Goal: Check status: Verify the current state of an ongoing process or item

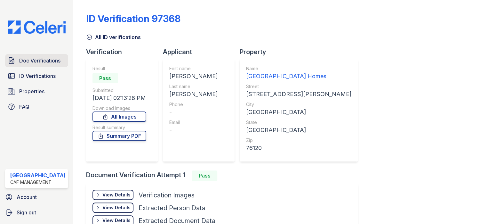
click at [43, 66] on link "Doc Verifications" at bounding box center [36, 60] width 63 height 13
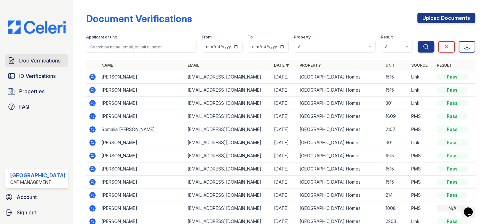
drag, startPoint x: 29, startPoint y: 56, endPoint x: 100, endPoint y: 49, distance: 70.8
click at [30, 57] on span "Doc Verifications" at bounding box center [39, 61] width 41 height 8
type input "TIAIRAN"
click at [422, 49] on icon "submit" at bounding box center [425, 46] width 6 height 6
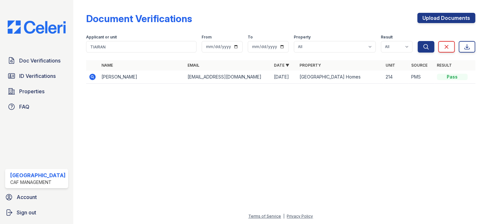
click at [91, 76] on icon at bounding box center [92, 77] width 6 height 6
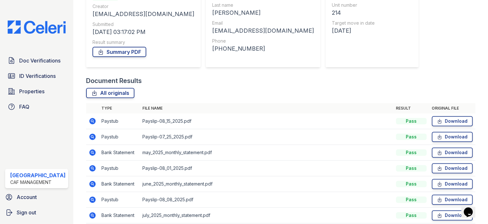
scroll to position [96, 0]
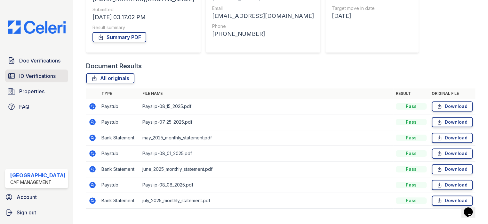
click at [35, 72] on span "ID Verifications" at bounding box center [37, 76] width 36 height 8
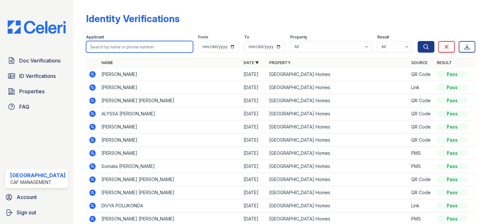
paste input "[PERSON_NAME]"
type input "[PERSON_NAME]"
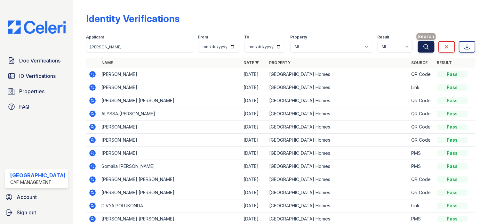
click at [422, 43] on icon "submit" at bounding box center [425, 46] width 6 height 6
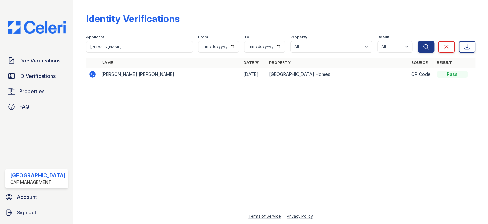
click at [89, 72] on icon at bounding box center [92, 74] width 6 height 6
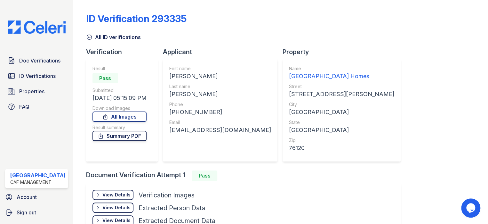
click at [118, 134] on link "Summary PDF" at bounding box center [119, 135] width 54 height 10
click at [49, 57] on span "Doc Verifications" at bounding box center [39, 61] width 41 height 8
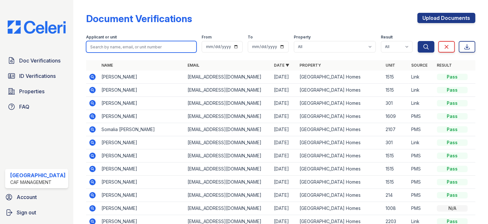
paste input "[PERSON_NAME]"
type input "[PERSON_NAME]"
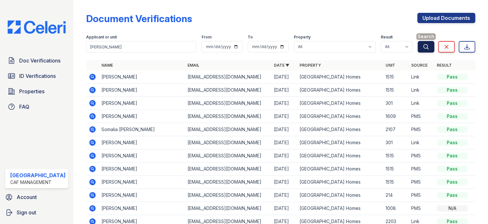
click at [422, 48] on icon "submit" at bounding box center [425, 46] width 6 height 6
